Goal: Task Accomplishment & Management: Complete application form

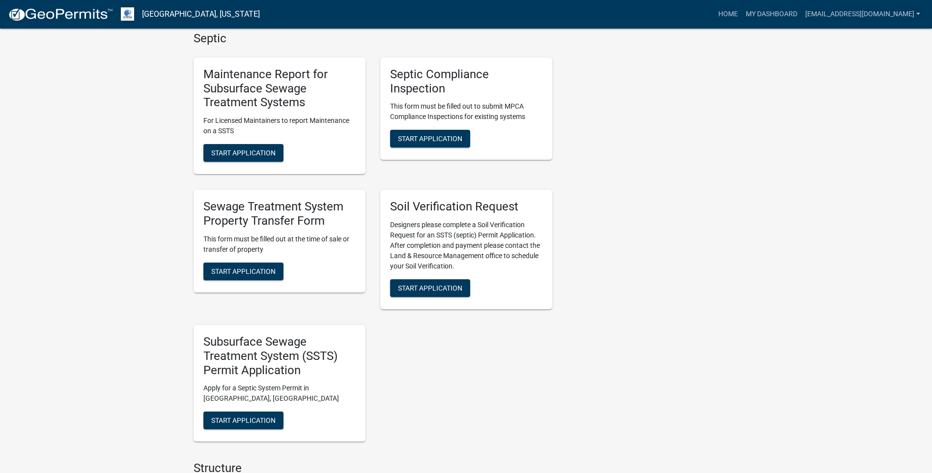
scroll to position [442, 0]
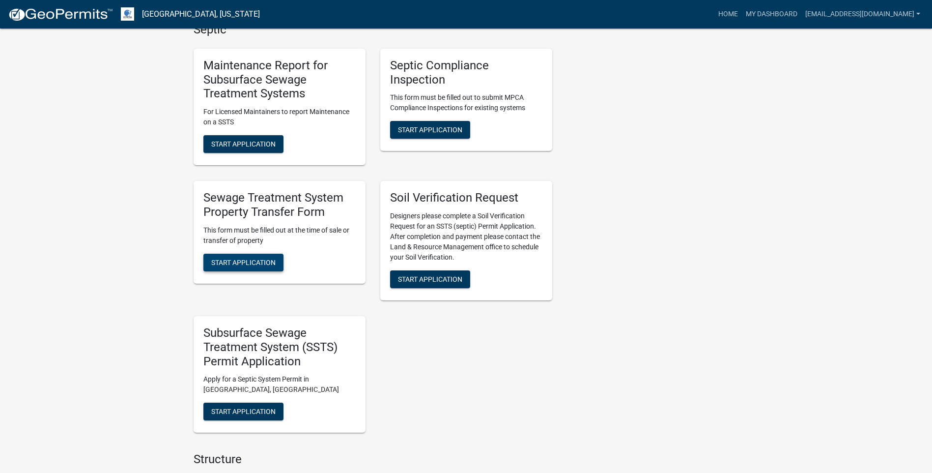
click at [247, 262] on span "Start Application" at bounding box center [243, 262] width 64 height 8
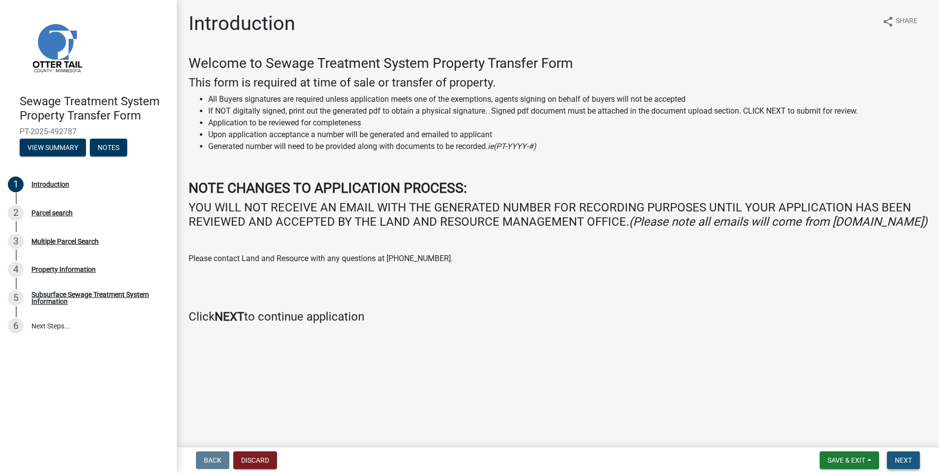
click at [895, 459] on button "Next" at bounding box center [903, 460] width 33 height 18
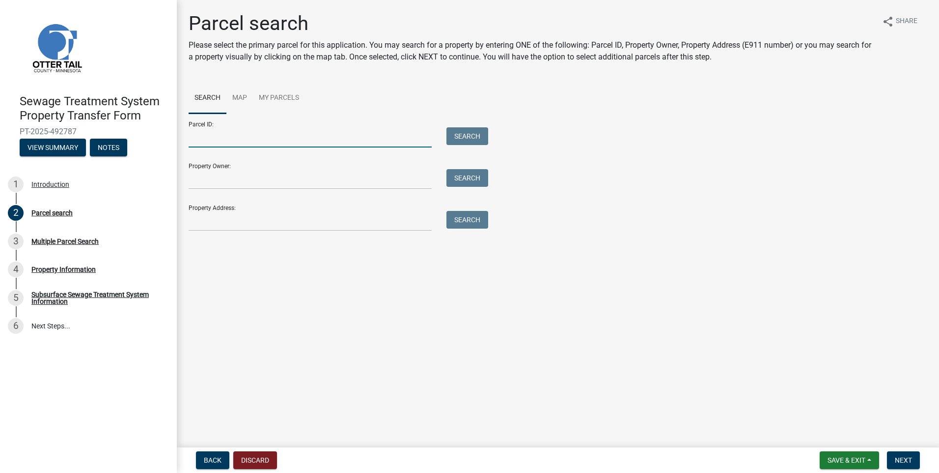
click at [231, 138] on input "Parcel ID:" at bounding box center [310, 137] width 243 height 20
type input "22000040033000"
click at [460, 138] on button "Search" at bounding box center [468, 136] width 42 height 18
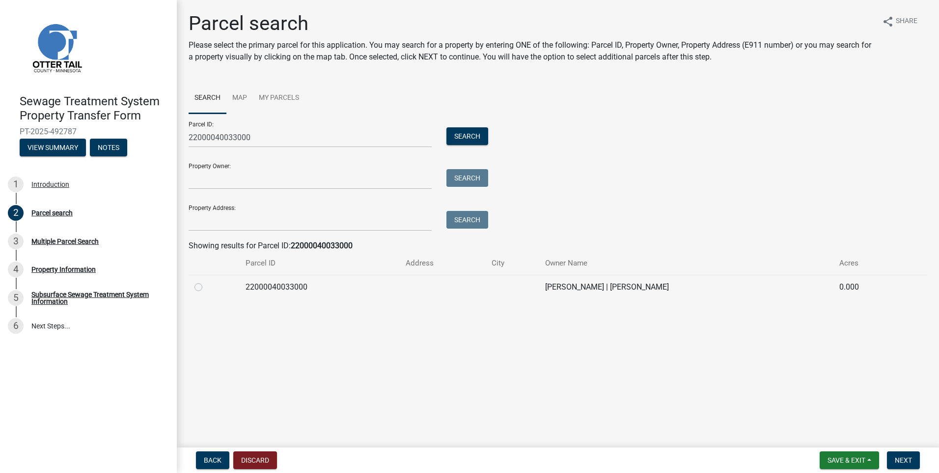
click at [206, 281] on label at bounding box center [206, 281] width 0 height 0
click at [206, 287] on input "radio" at bounding box center [209, 284] width 6 height 6
radio input "true"
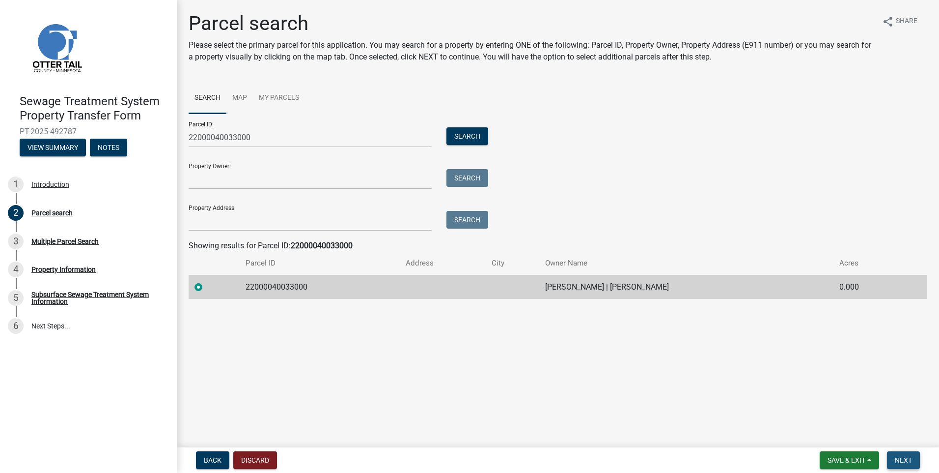
click at [899, 459] on span "Next" at bounding box center [903, 460] width 17 height 8
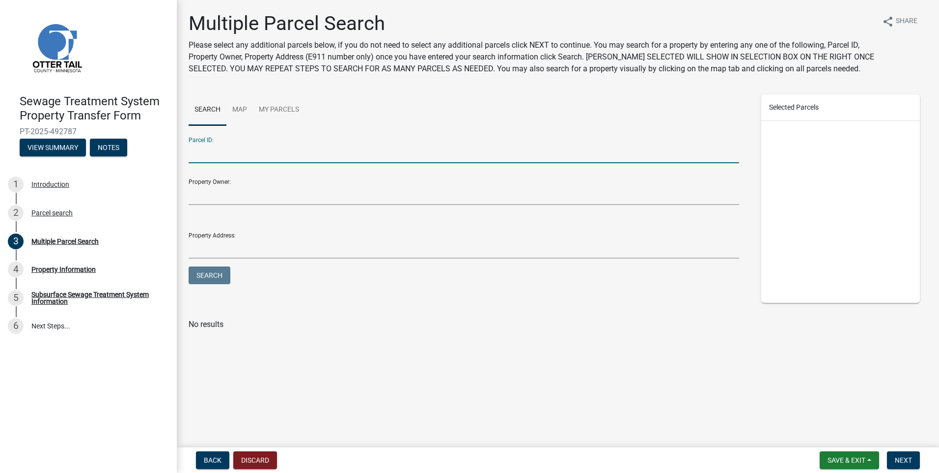
click at [220, 153] on input "Parcel ID:" at bounding box center [464, 153] width 551 height 20
type input "22000050043000"
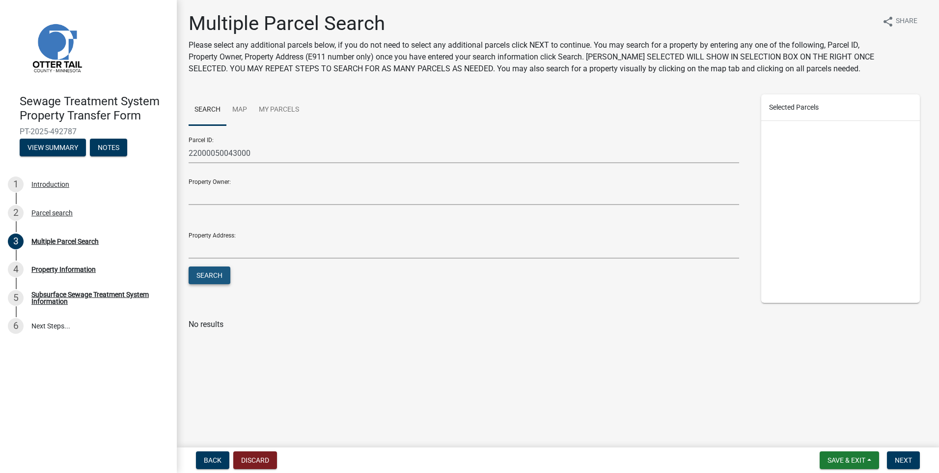
click at [204, 276] on button "Search" at bounding box center [210, 275] width 42 height 18
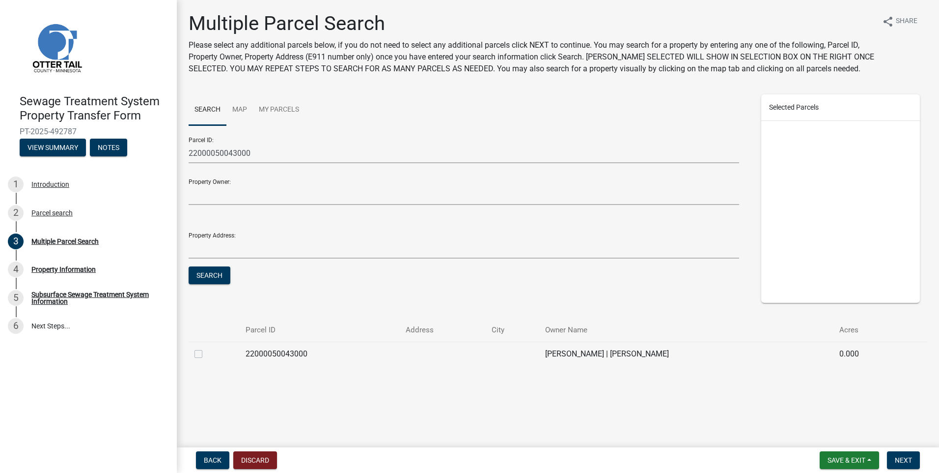
click at [206, 348] on label at bounding box center [206, 348] width 0 height 0
click at [206, 353] on input "checkbox" at bounding box center [209, 351] width 6 height 6
checkbox input "true"
click at [892, 461] on button "Next" at bounding box center [903, 460] width 33 height 18
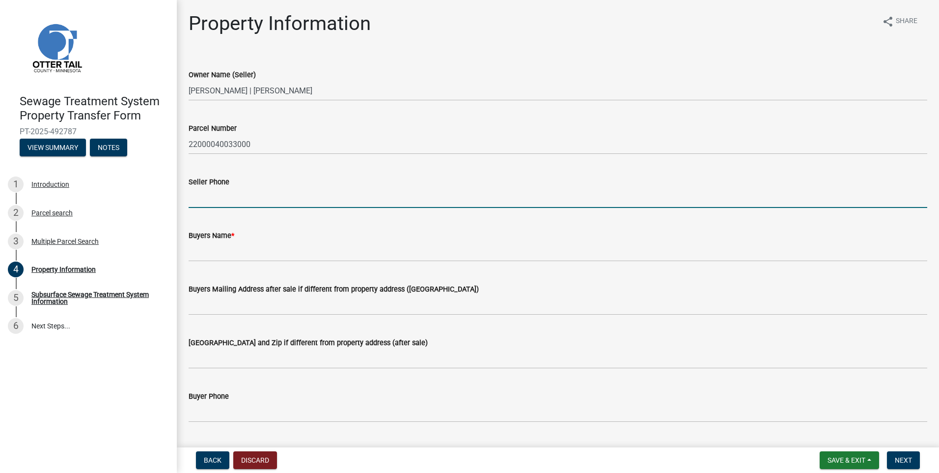
click at [226, 197] on input "Seller Phone" at bounding box center [558, 198] width 739 height 20
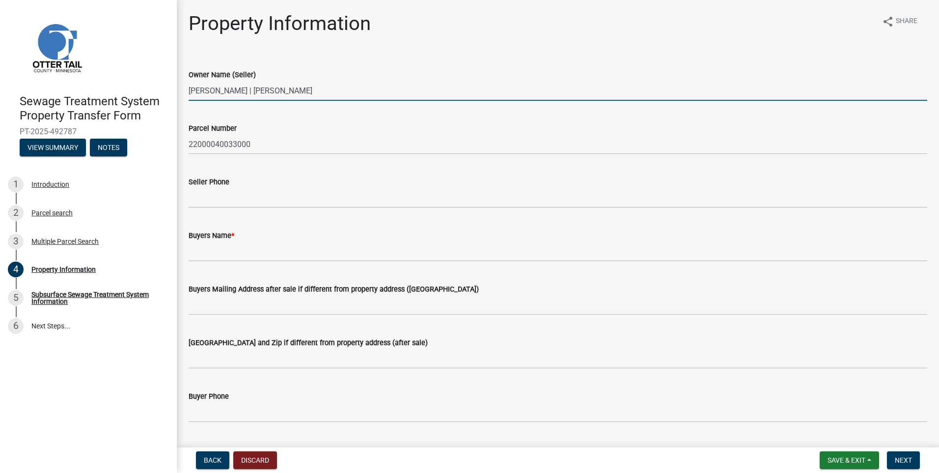
drag, startPoint x: 336, startPoint y: 93, endPoint x: 187, endPoint y: 87, distance: 149.5
click at [187, 87] on div "Owner Name (Seller) [PERSON_NAME] | [PERSON_NAME]" at bounding box center [558, 78] width 754 height 46
type input "[PERSON_NAME] and [PERSON_NAME]"
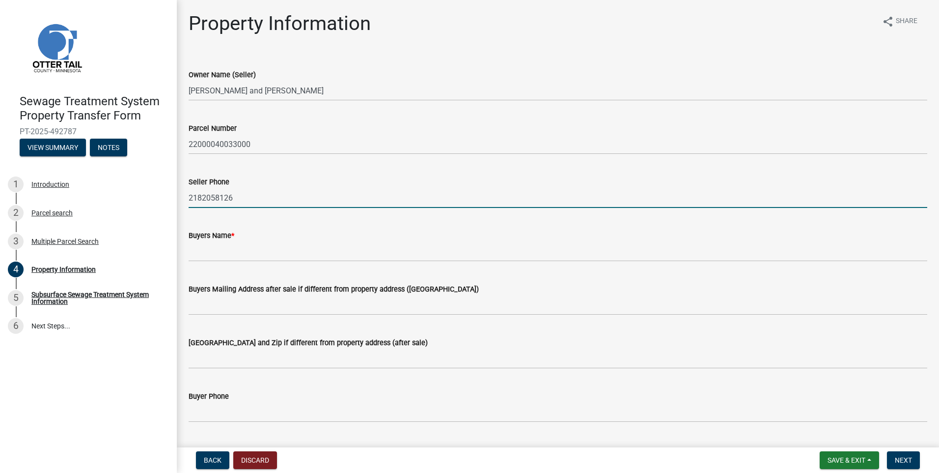
type input "2182058126"
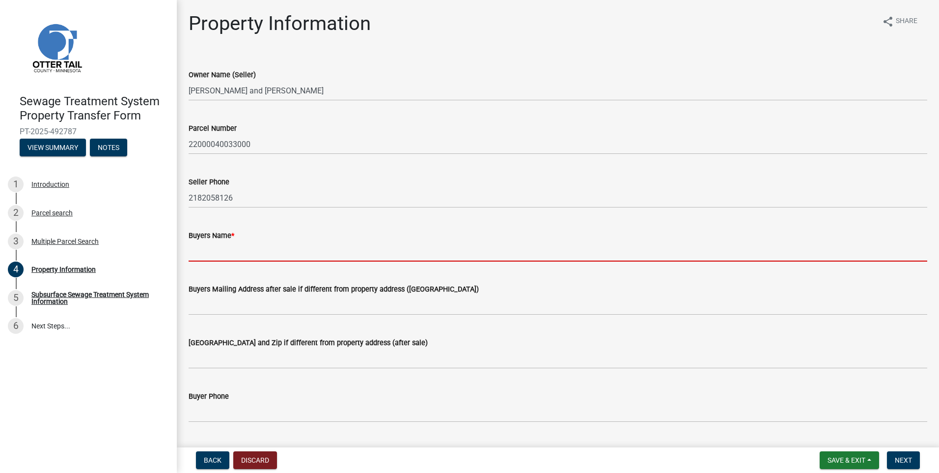
click at [230, 254] on input "Buyers Name *" at bounding box center [558, 251] width 739 height 20
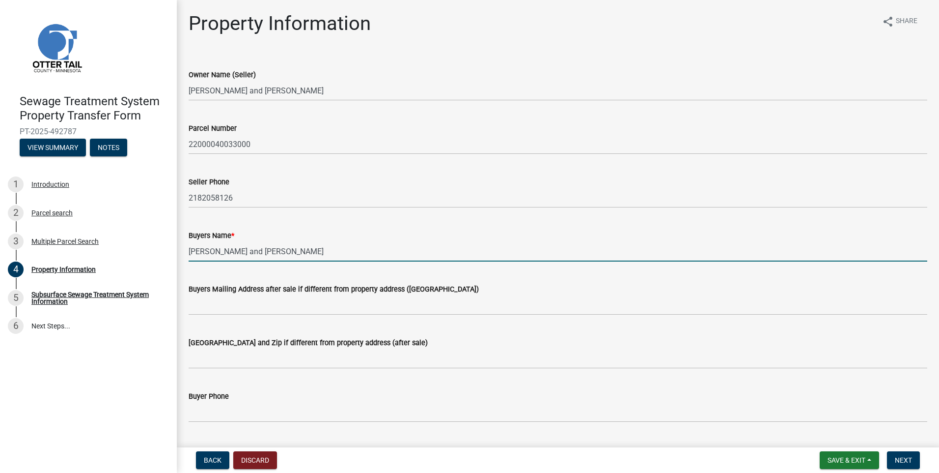
type input "[PERSON_NAME] and [PERSON_NAME]"
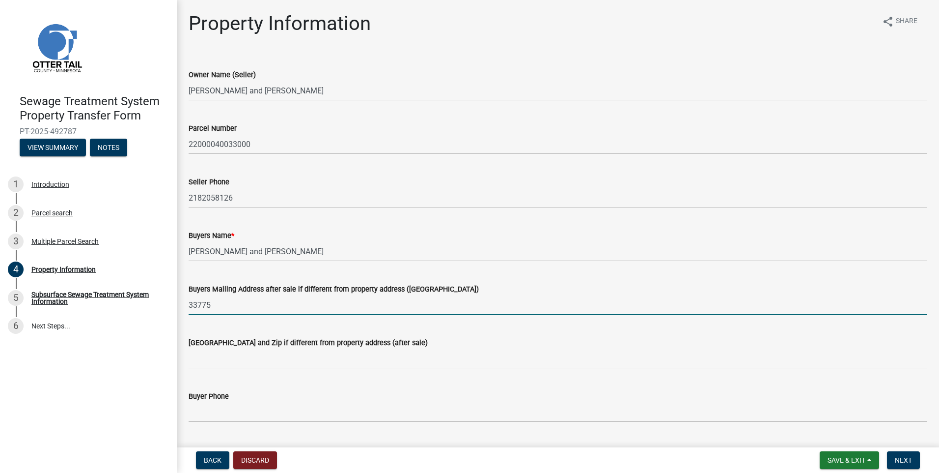
type input "[STREET_ADDRESS]"
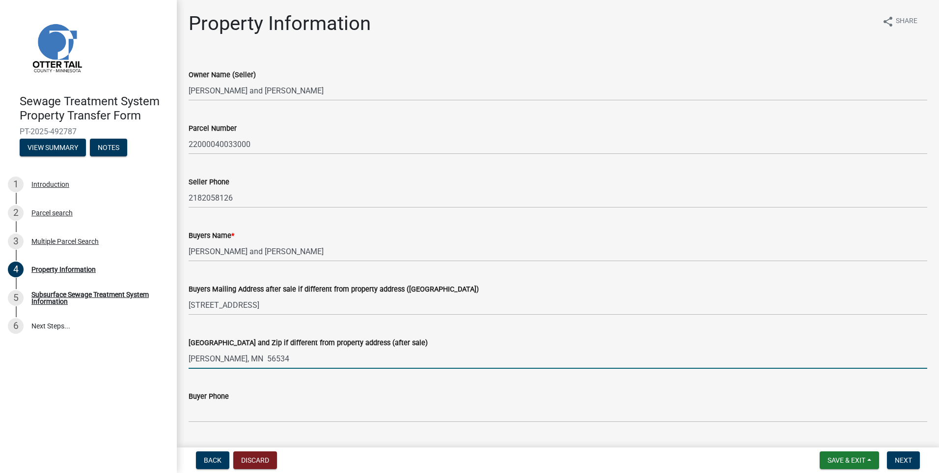
type input "[PERSON_NAME], MN 56534"
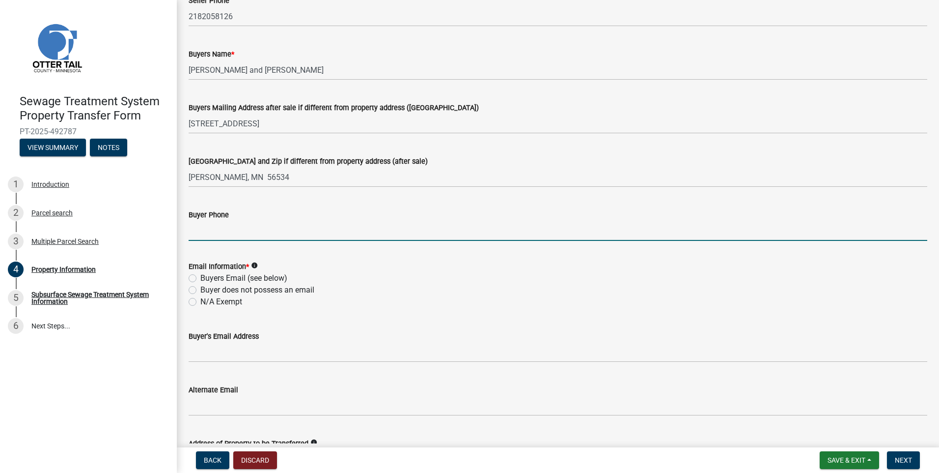
scroll to position [197, 0]
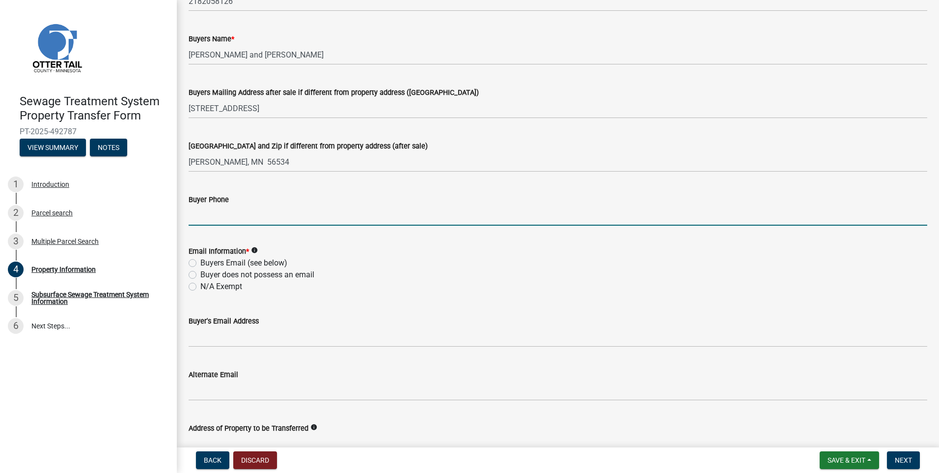
click at [200, 286] on label "N/A Exempt" at bounding box center [221, 287] width 42 height 12
click at [200, 286] on input "N/A Exempt" at bounding box center [203, 284] width 6 height 6
radio input "true"
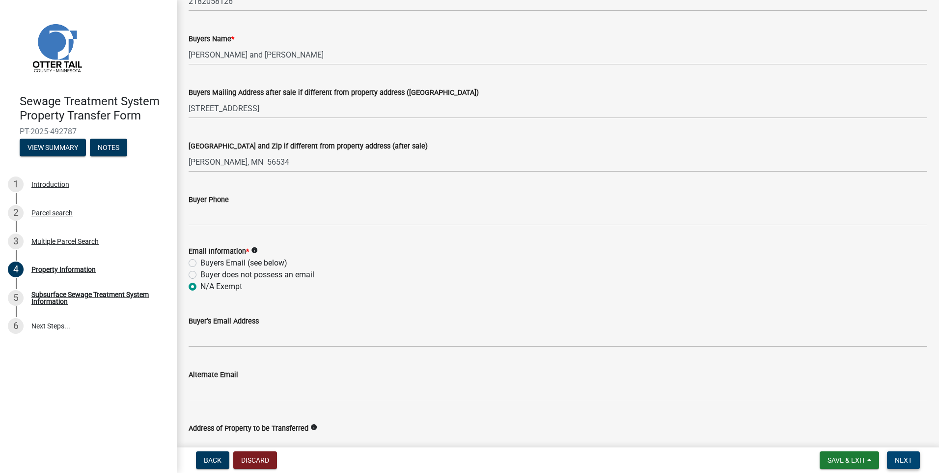
click at [905, 457] on span "Next" at bounding box center [903, 460] width 17 height 8
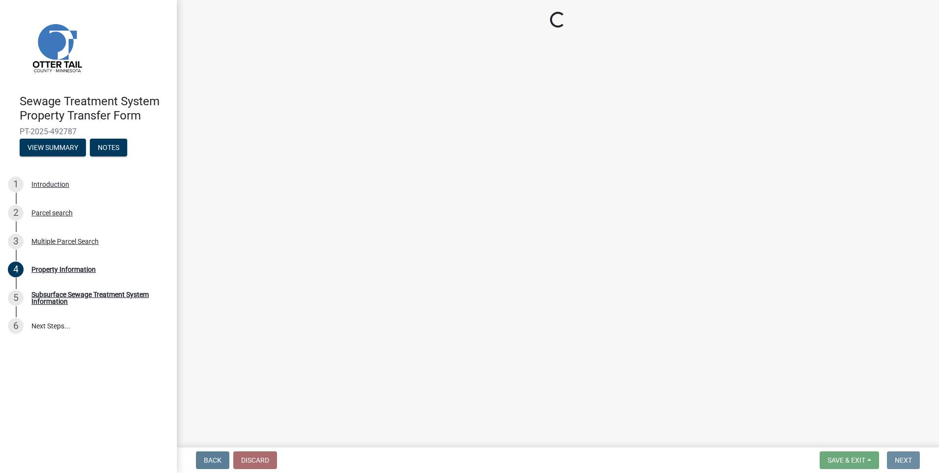
scroll to position [0, 0]
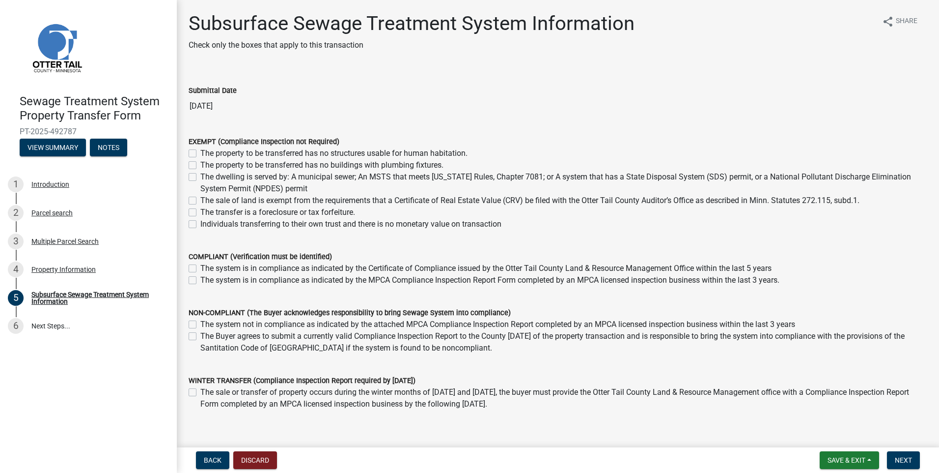
click at [200, 166] on label "The property to be transferred has no buildings with plumbing fixtures." at bounding box center [321, 165] width 243 height 12
click at [200, 166] on input "The property to be transferred has no buildings with plumbing fixtures." at bounding box center [203, 162] width 6 height 6
checkbox input "true"
checkbox input "false"
checkbox input "true"
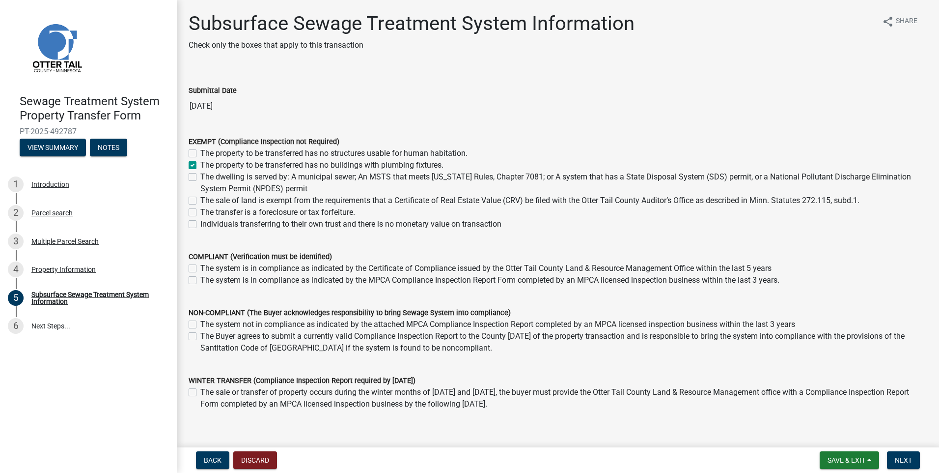
checkbox input "false"
click at [902, 459] on span "Next" at bounding box center [903, 460] width 17 height 8
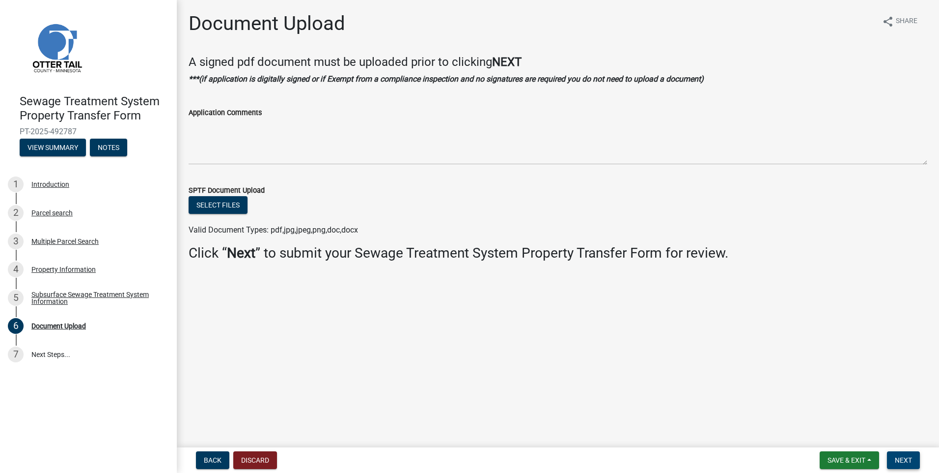
click at [902, 459] on span "Next" at bounding box center [903, 460] width 17 height 8
